Goal: Obtain resource: Download file/media

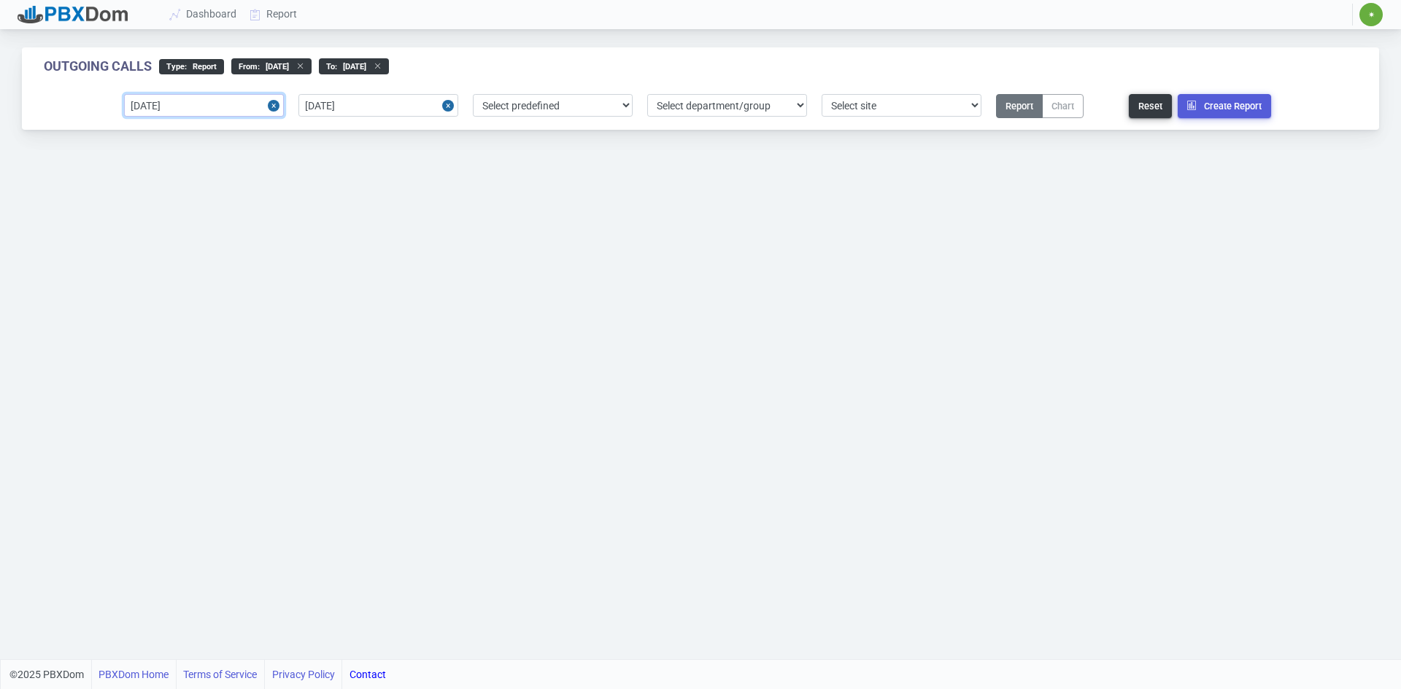
click at [227, 101] on input "[DATE]" at bounding box center [204, 105] width 160 height 23
click at [190, 240] on div "12" at bounding box center [189, 243] width 20 height 20
type input "[DATE]"
click at [400, 104] on input "[DATE]" at bounding box center [378, 105] width 160 height 23
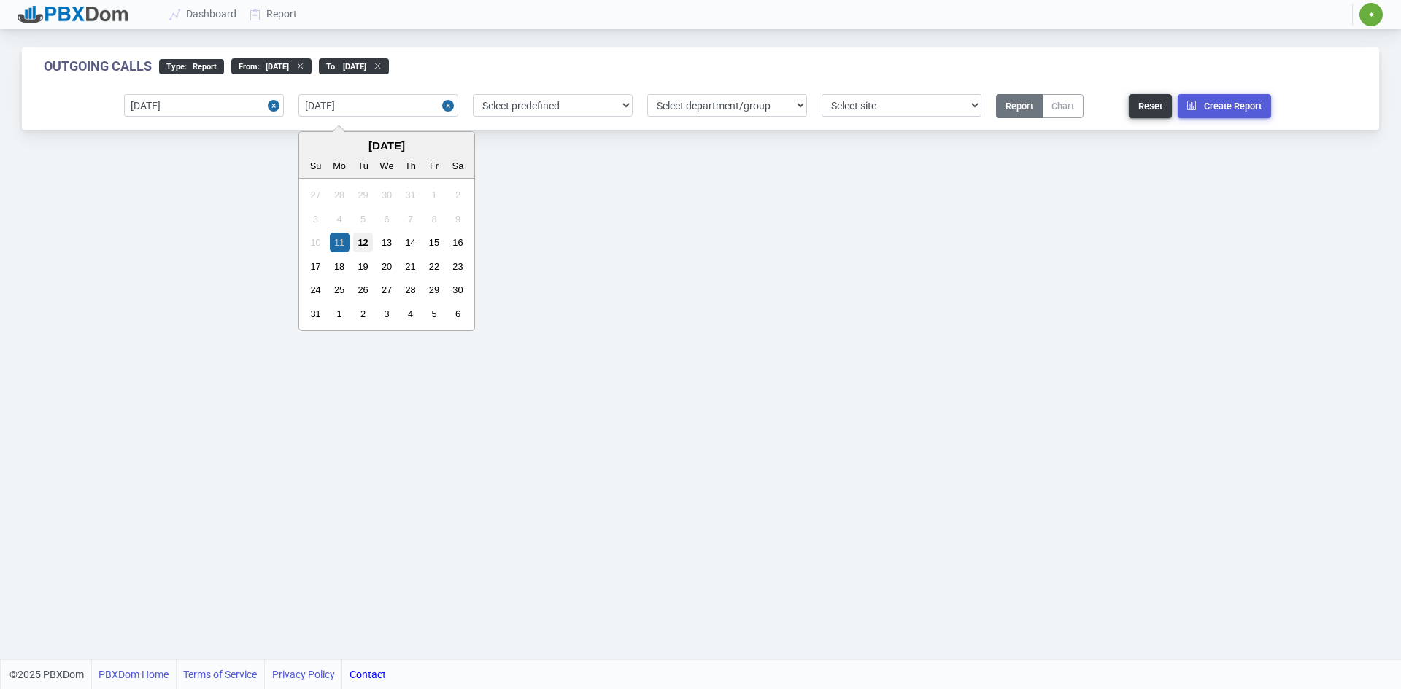
click at [360, 239] on div "12" at bounding box center [363, 243] width 20 height 20
type input "[DATE]"
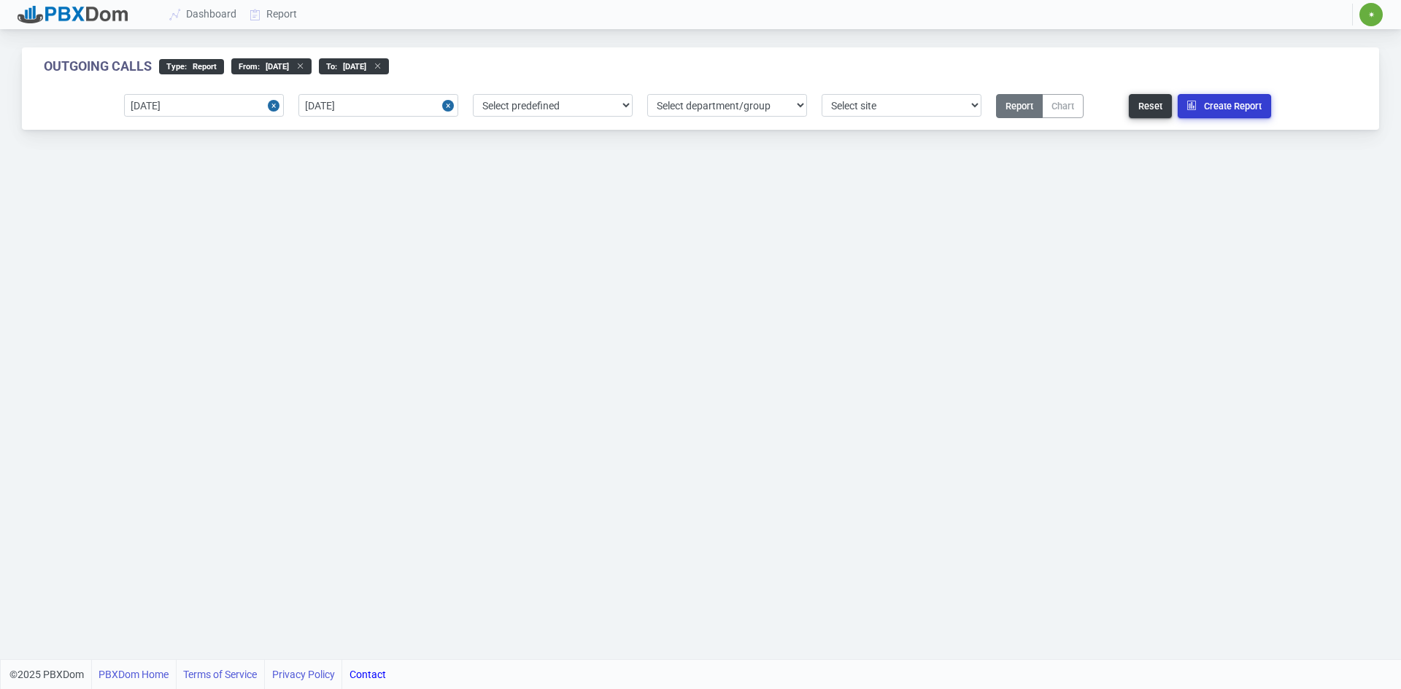
click at [1231, 106] on button "Create Report" at bounding box center [1224, 106] width 93 height 24
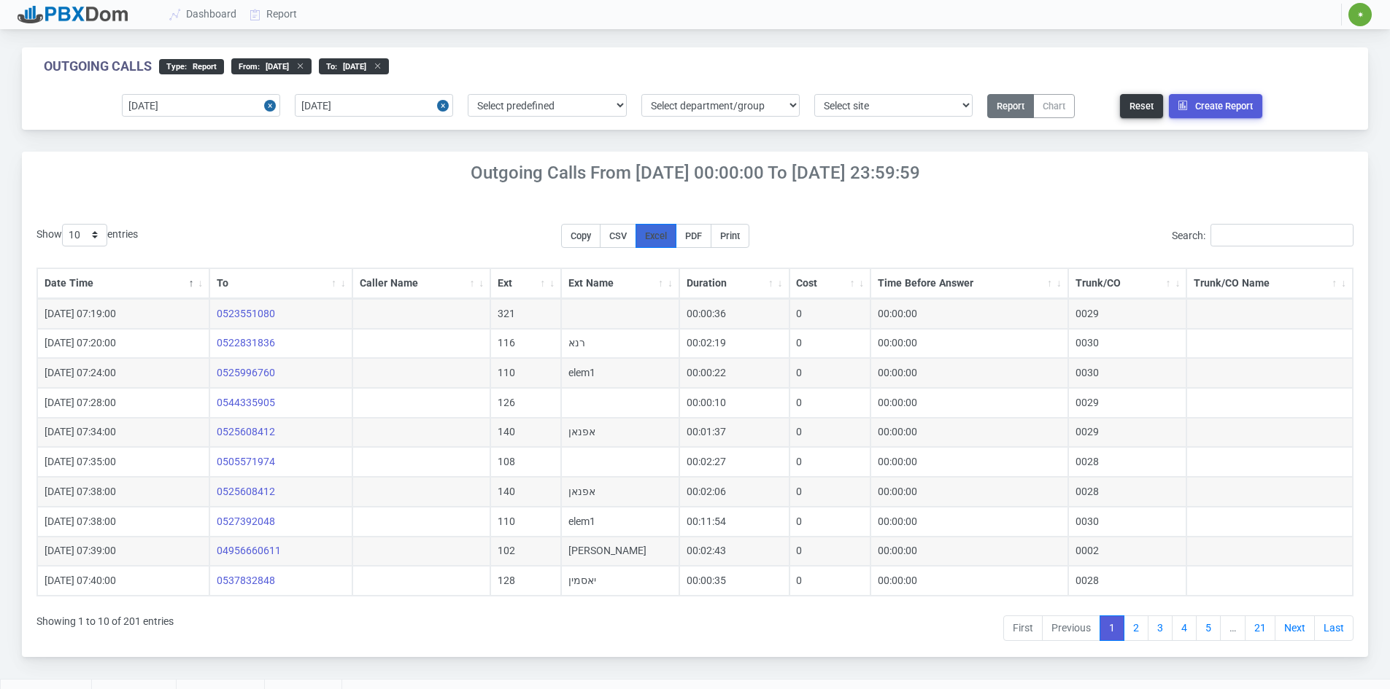
click at [663, 235] on span "Excel" at bounding box center [656, 236] width 22 height 11
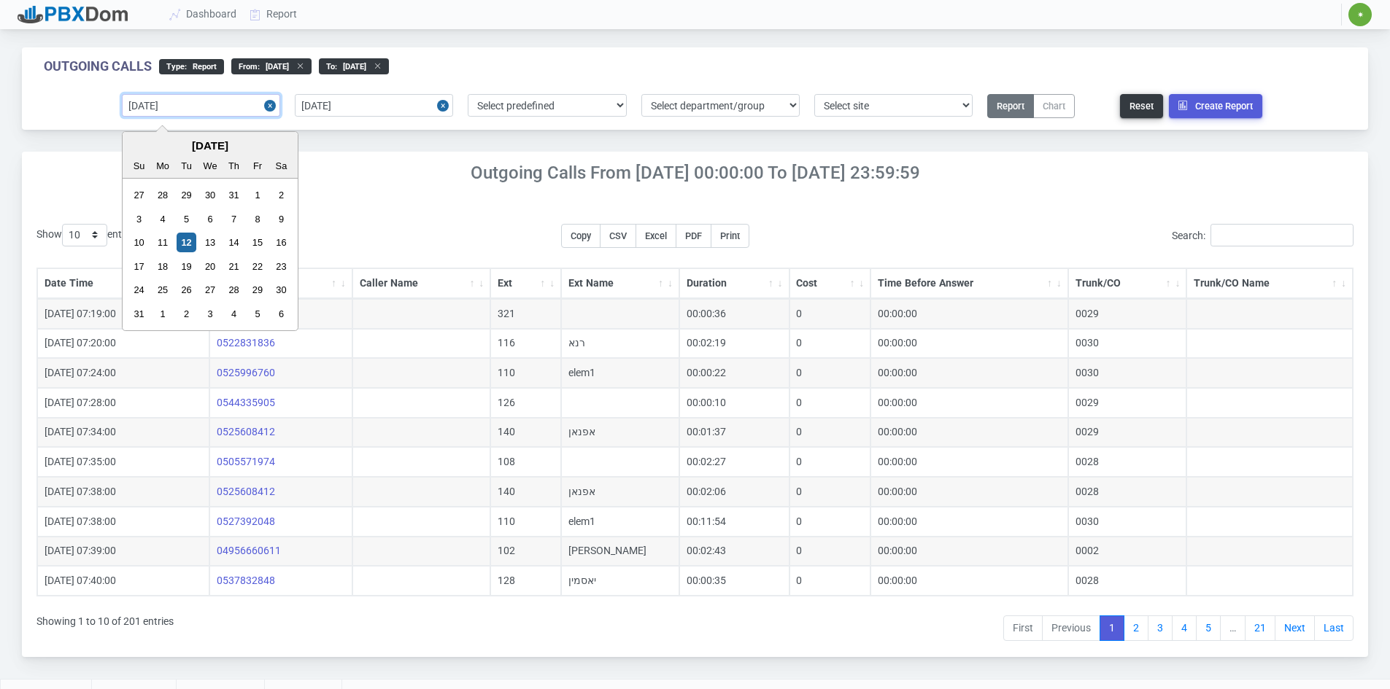
click at [216, 109] on input "[DATE]" at bounding box center [201, 105] width 158 height 23
click at [164, 244] on div "11" at bounding box center [163, 243] width 20 height 20
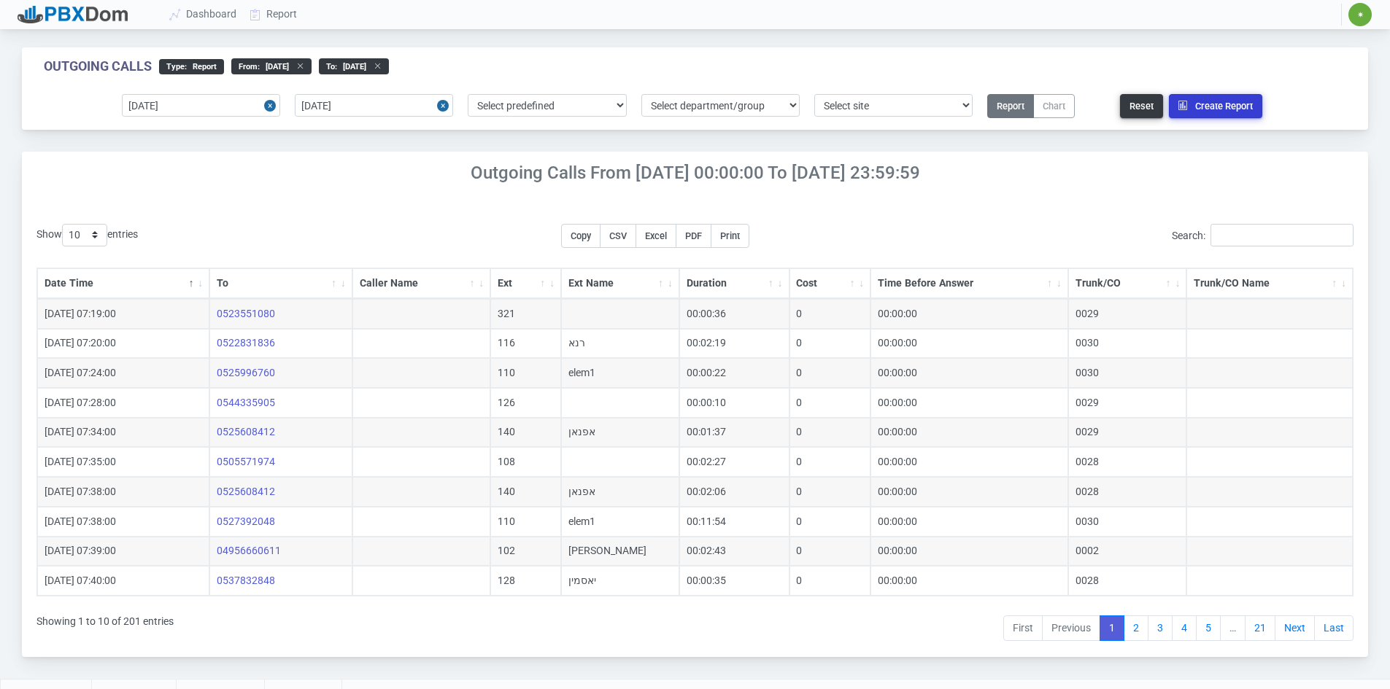
click at [1219, 98] on button "Create Report" at bounding box center [1215, 106] width 93 height 24
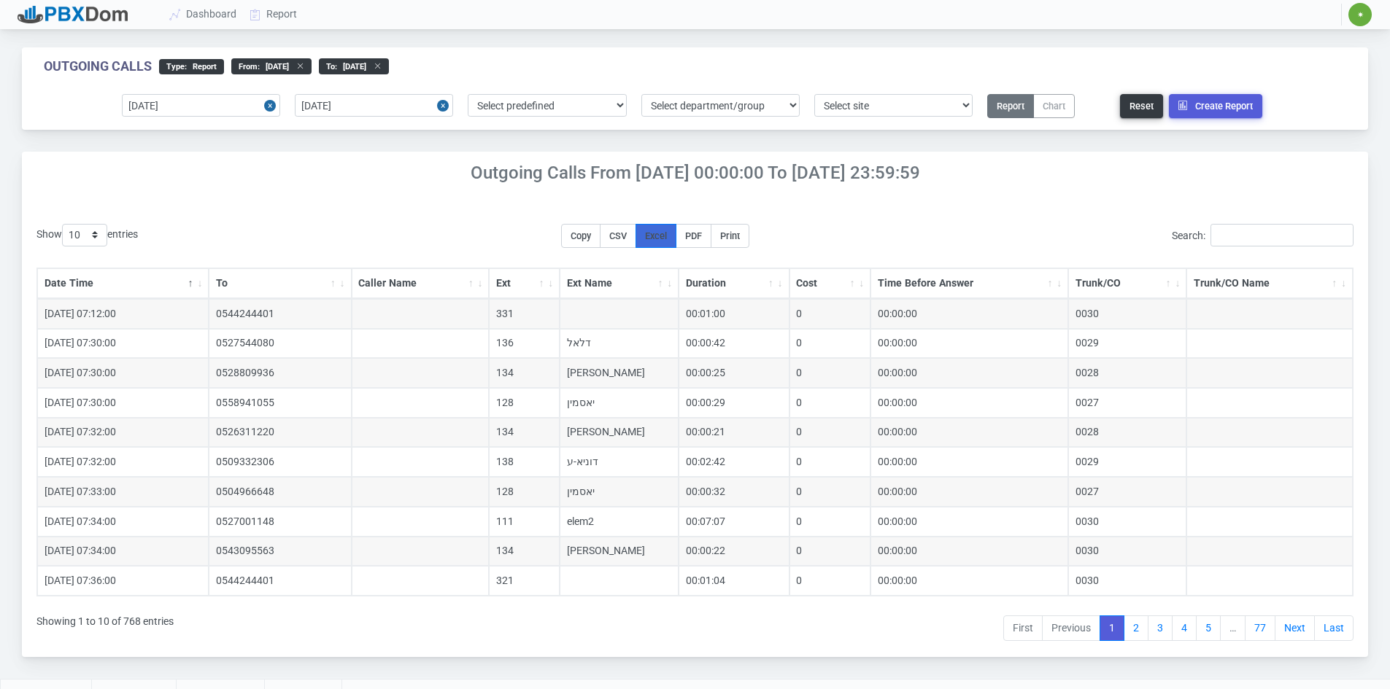
click at [665, 236] on span "Excel" at bounding box center [656, 236] width 22 height 11
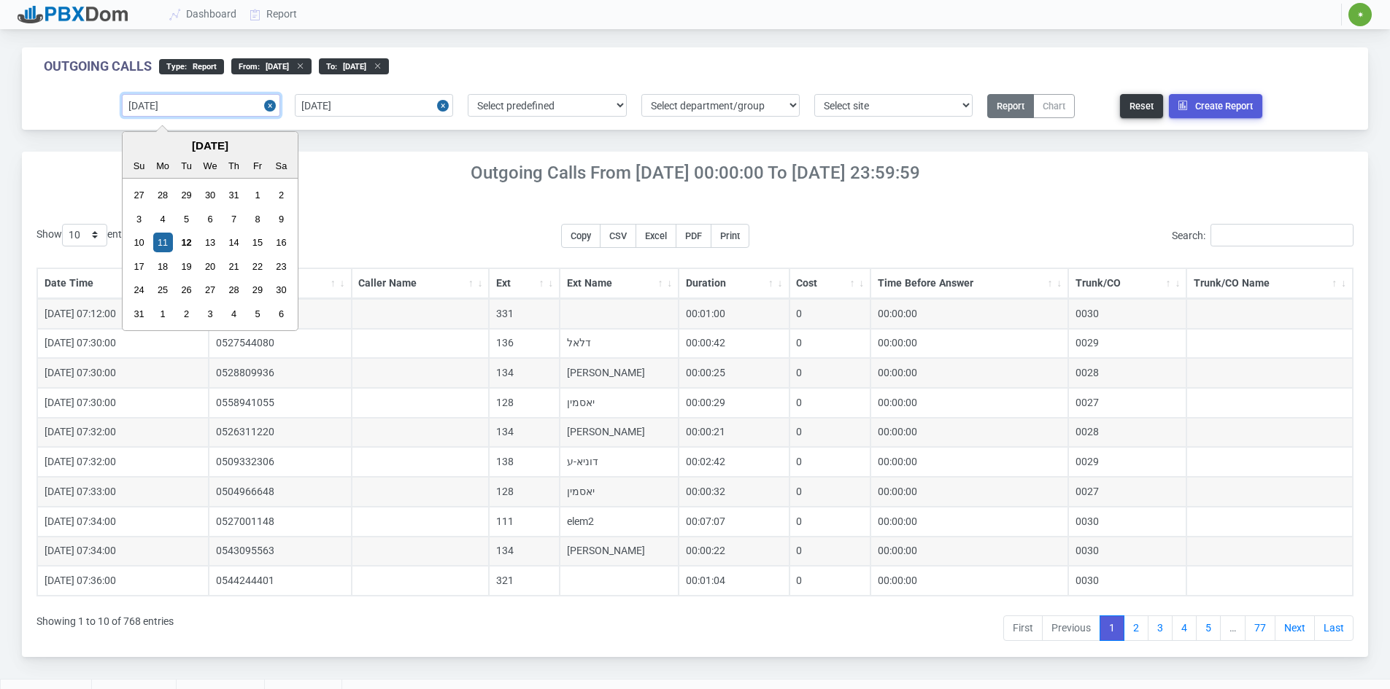
click at [166, 95] on input "[DATE]" at bounding box center [201, 105] width 158 height 23
drag, startPoint x: 180, startPoint y: 106, endPoint x: 166, endPoint y: 105, distance: 13.9
click at [166, 105] on input "2025-0804" at bounding box center [201, 105] width 158 height 23
type input "[DATE]"
drag, startPoint x: 165, startPoint y: 212, endPoint x: 157, endPoint y: 208, distance: 8.8
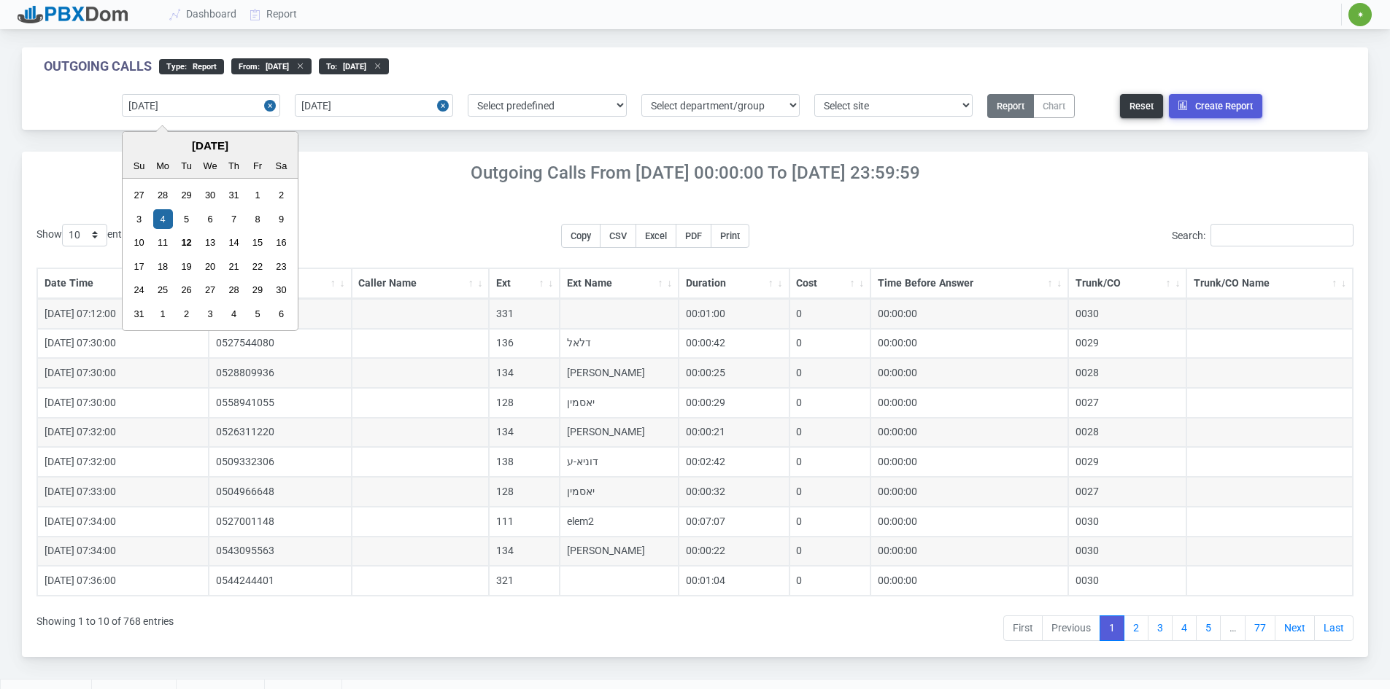
click at [163, 215] on div "4" at bounding box center [163, 219] width 20 height 20
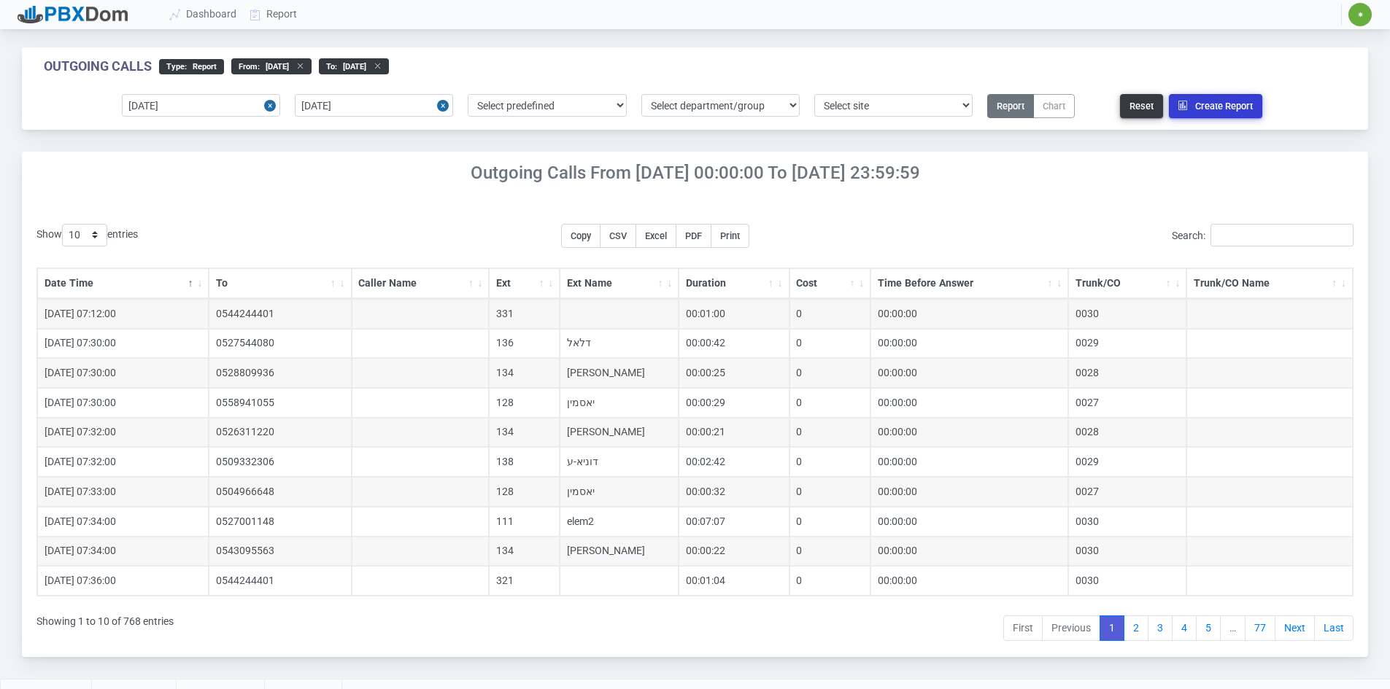
click at [1218, 109] on button "Create Report" at bounding box center [1215, 106] width 93 height 24
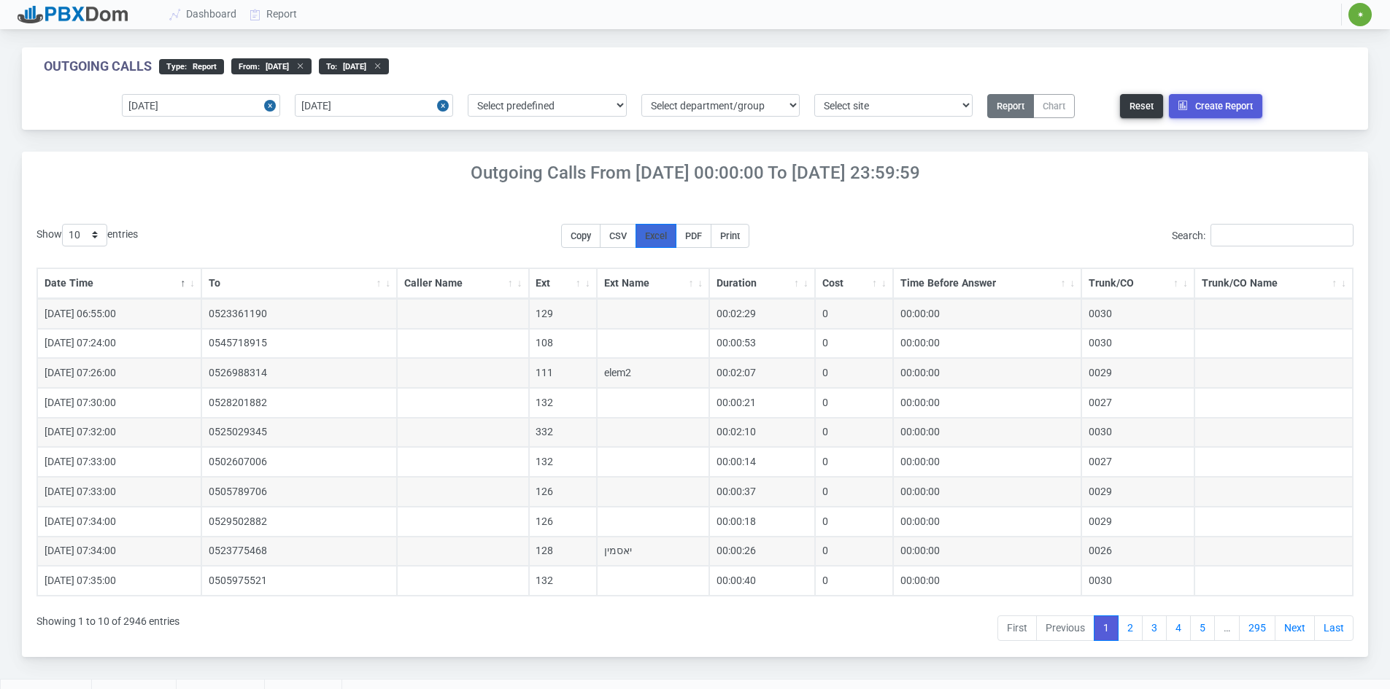
click at [666, 233] on span "Excel" at bounding box center [656, 236] width 22 height 11
